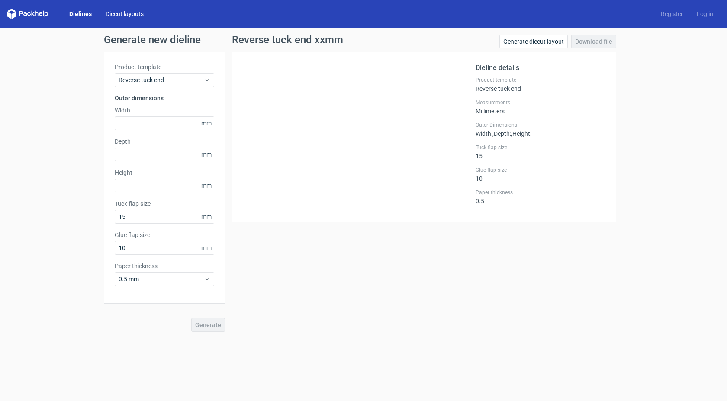
click at [122, 12] on link "Diecut layouts" at bounding box center [125, 14] width 52 height 9
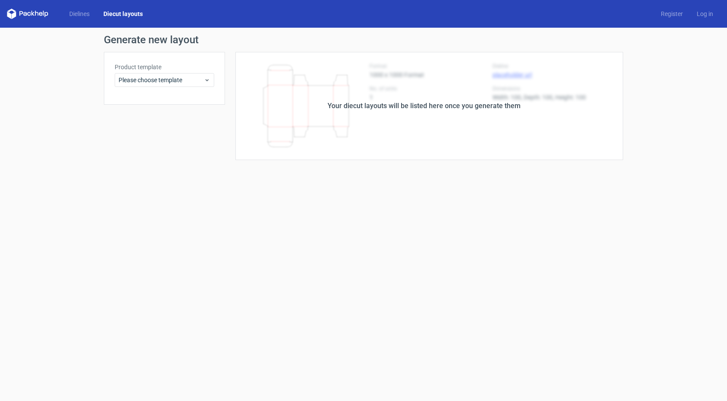
click at [43, 14] on polygon at bounding box center [43, 13] width 1 height 5
click at [15, 14] on polygon at bounding box center [14, 14] width 4 height 7
click at [86, 8] on div "Dielines Diecut layouts Register Log in" at bounding box center [363, 14] width 727 height 28
click at [86, 10] on link "Dielines" at bounding box center [79, 14] width 34 height 9
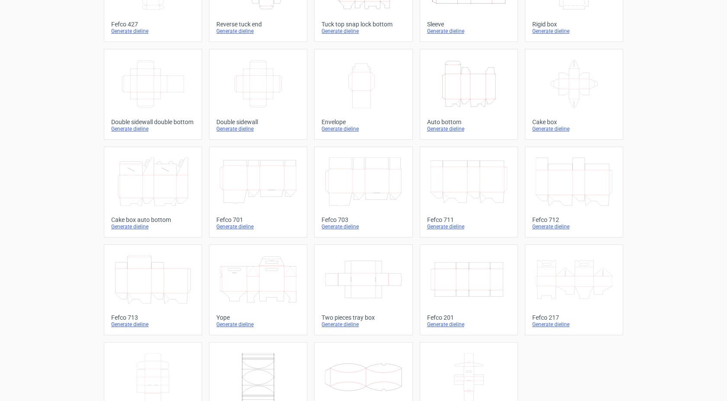
scroll to position [140, 0]
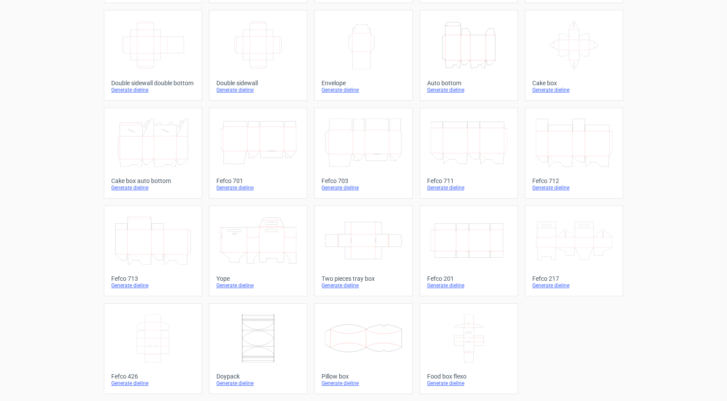
click at [561, 253] on icon at bounding box center [574, 240] width 77 height 48
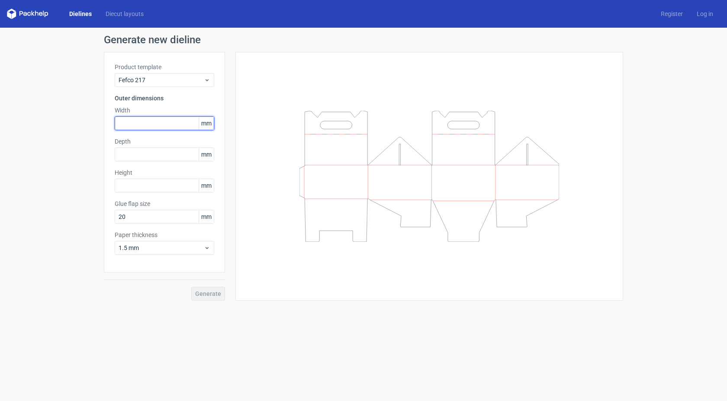
click at [172, 124] on input "text" at bounding box center [165, 123] width 100 height 14
type input "110"
click at [161, 151] on input "text" at bounding box center [165, 155] width 100 height 14
click at [130, 186] on input "text" at bounding box center [165, 186] width 100 height 14
type input "110"
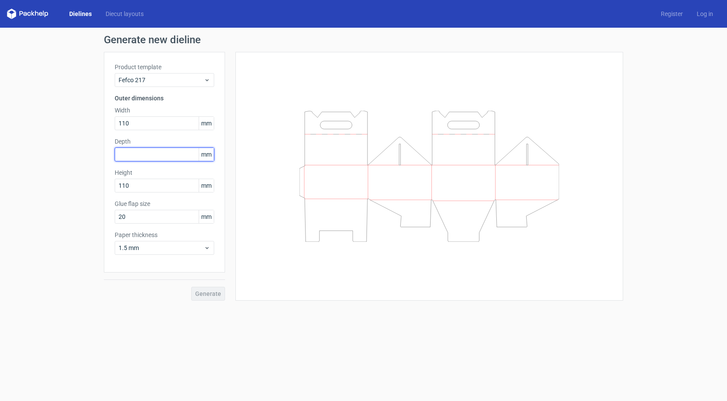
click at [163, 156] on input "text" at bounding box center [165, 155] width 100 height 14
click at [210, 296] on span "Generate" at bounding box center [208, 294] width 26 height 6
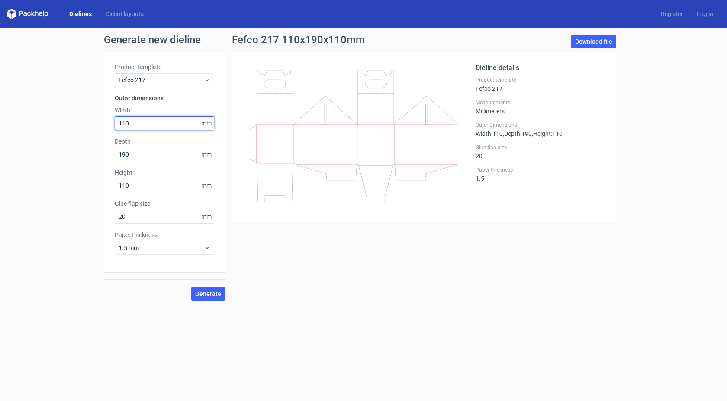
drag, startPoint x: 153, startPoint y: 125, endPoint x: 98, endPoint y: 125, distance: 55.0
click at [98, 125] on div "Generate new dieline Product template Fefco 217 Outer dimensions Width 110 mm D…" at bounding box center [363, 168] width 727 height 280
drag, startPoint x: 151, startPoint y: 159, endPoint x: 33, endPoint y: 145, distance: 119.0
click at [33, 145] on div "Generate new dieline Product template Fefco 217 Outer dimensions Width 110 mm D…" at bounding box center [363, 168] width 727 height 280
type input "110"
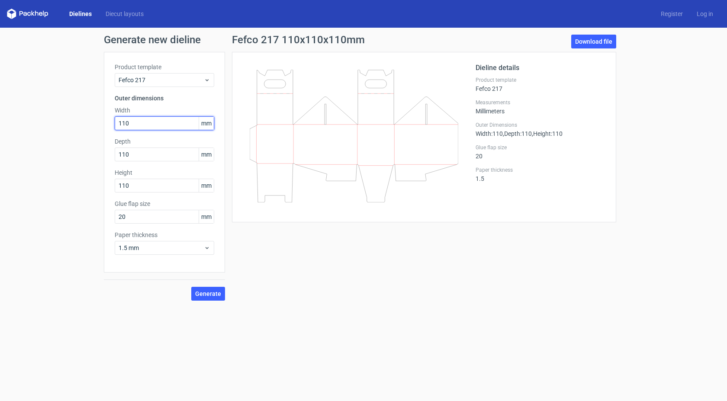
drag, startPoint x: 145, startPoint y: 120, endPoint x: 111, endPoint y: 126, distance: 34.7
click at [112, 125] on div "Product template Fefco 217 Outer dimensions Width 110 mm Depth 110 mm Height 11…" at bounding box center [164, 162] width 121 height 221
type input "190"
click at [191, 287] on button "Generate" at bounding box center [208, 294] width 34 height 14
